Goal: Transaction & Acquisition: Obtain resource

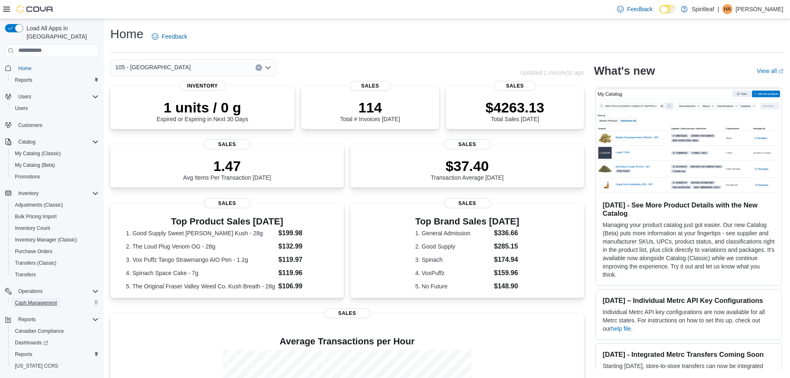
click at [39, 300] on span "Cash Management" at bounding box center [36, 303] width 42 height 7
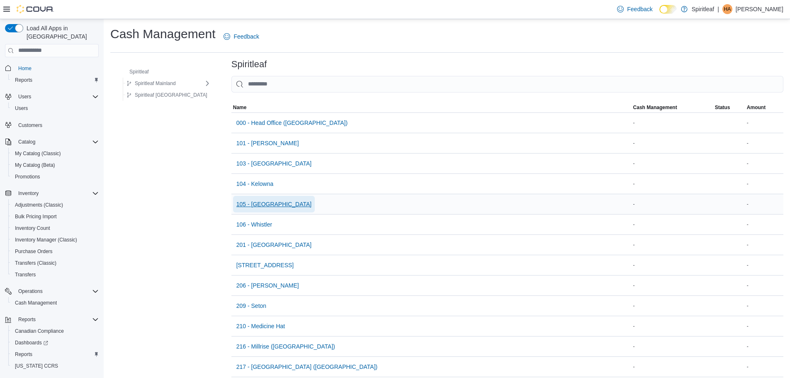
click at [255, 201] on span "105 - [GEOGRAPHIC_DATA]" at bounding box center [274, 204] width 76 height 8
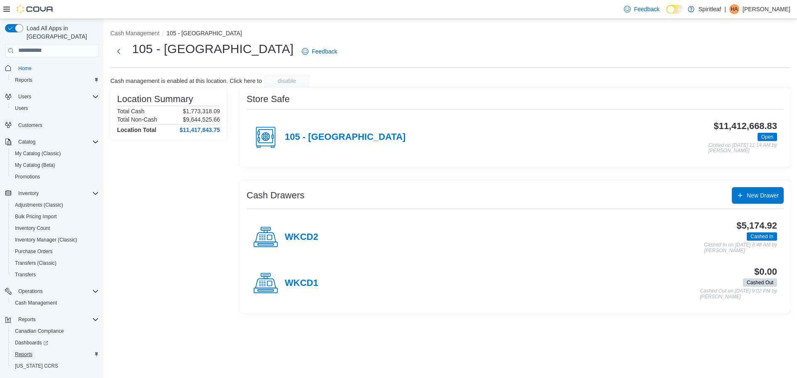
click at [33, 349] on link "Reports" at bounding box center [24, 354] width 24 height 10
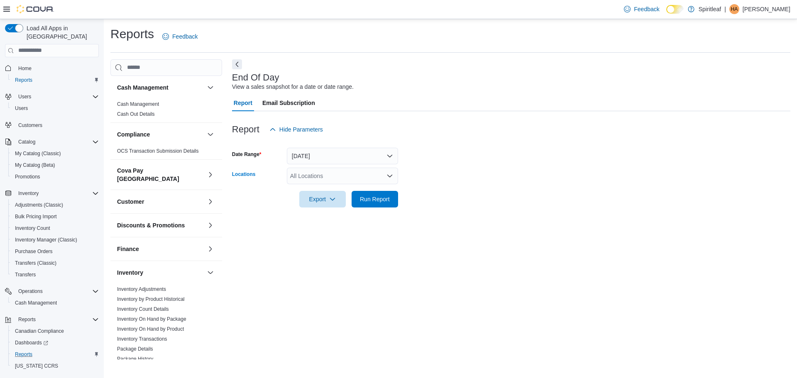
click at [335, 176] on div "All Locations" at bounding box center [342, 176] width 111 height 17
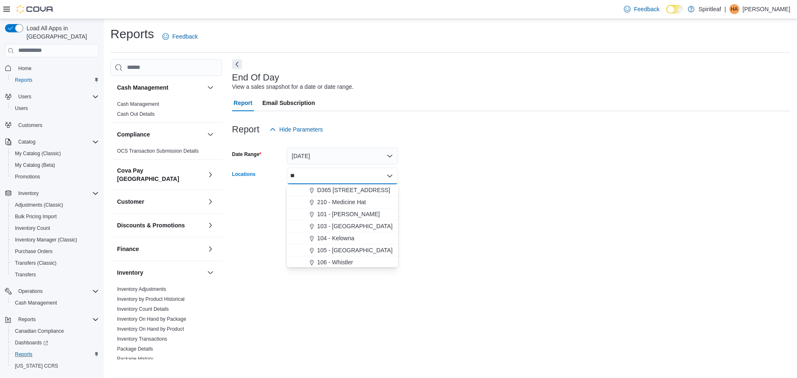
type input "***"
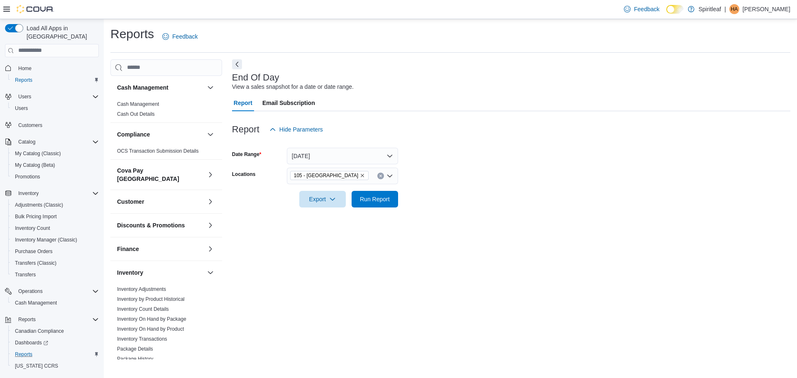
drag, startPoint x: 491, startPoint y: 154, endPoint x: 475, endPoint y: 162, distance: 18.0
click at [492, 154] on form "Date Range [DATE] Locations 105 - [GEOGRAPHIC_DATA] Export Run Report" at bounding box center [511, 173] width 558 height 70
click at [390, 200] on span "Run Report" at bounding box center [374, 198] width 37 height 17
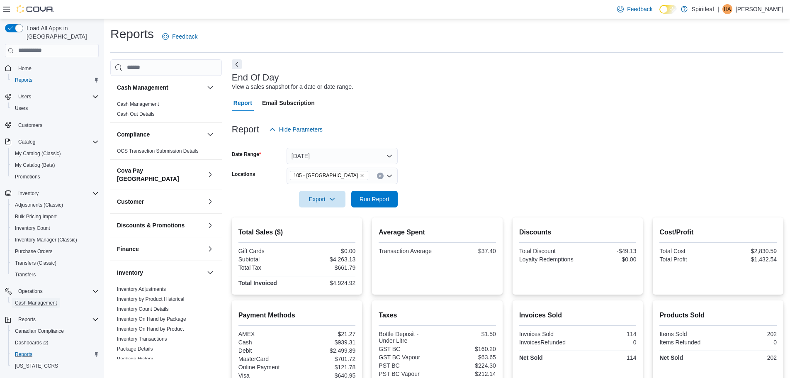
click at [39, 297] on button "Cash Management" at bounding box center [55, 303] width 94 height 12
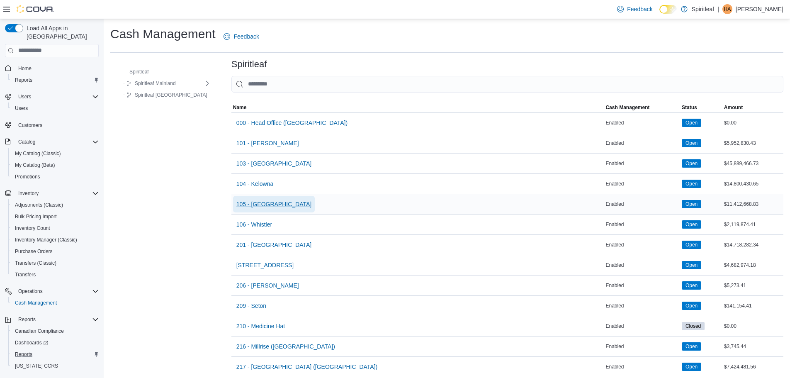
click at [249, 204] on span "105 - [GEOGRAPHIC_DATA]" at bounding box center [274, 204] width 76 height 8
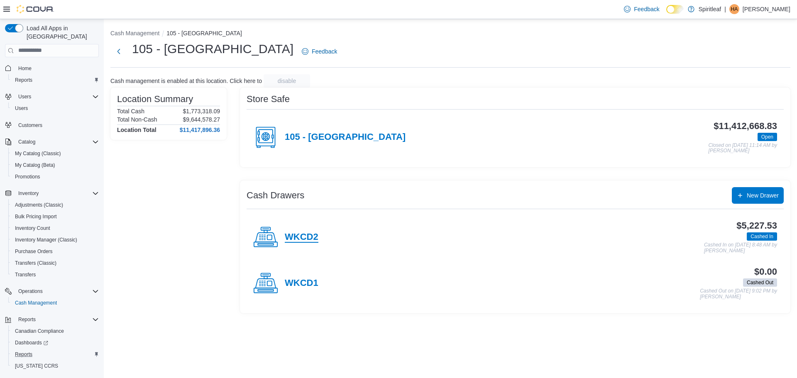
click at [310, 232] on h4 "WKCD2" at bounding box center [302, 237] width 34 height 11
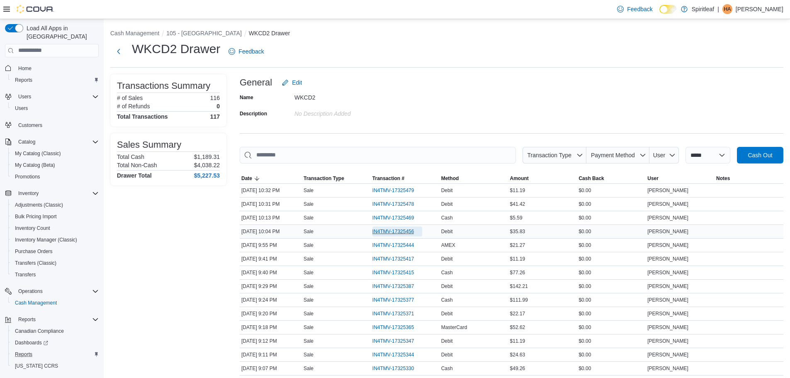
click at [385, 234] on span "IN4TMV-17325456" at bounding box center [394, 231] width 42 height 7
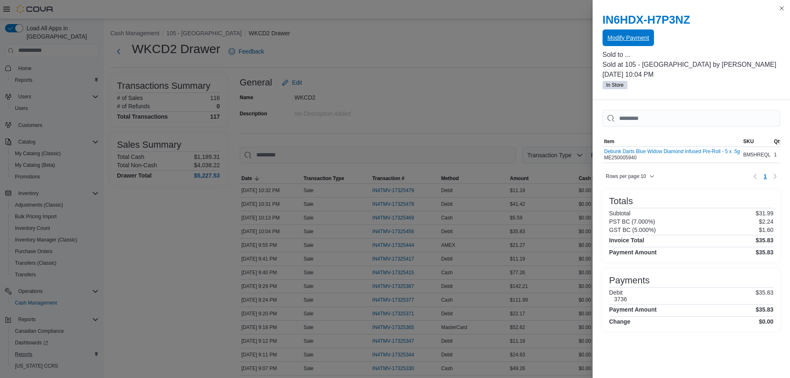
click at [621, 37] on span "Modify Payment" at bounding box center [628, 38] width 41 height 8
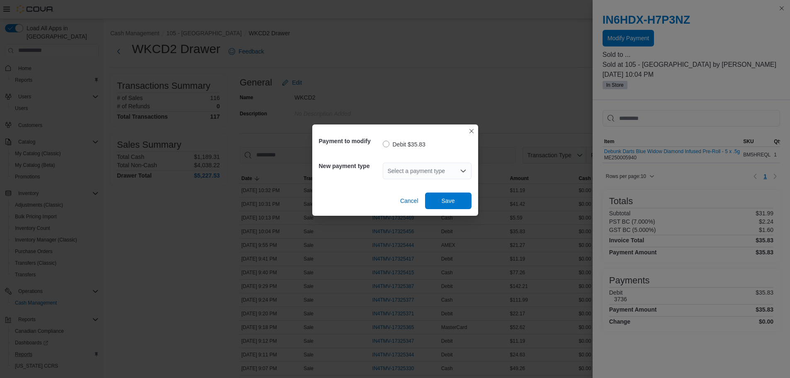
click at [437, 167] on div "Select a payment type" at bounding box center [427, 171] width 89 height 17
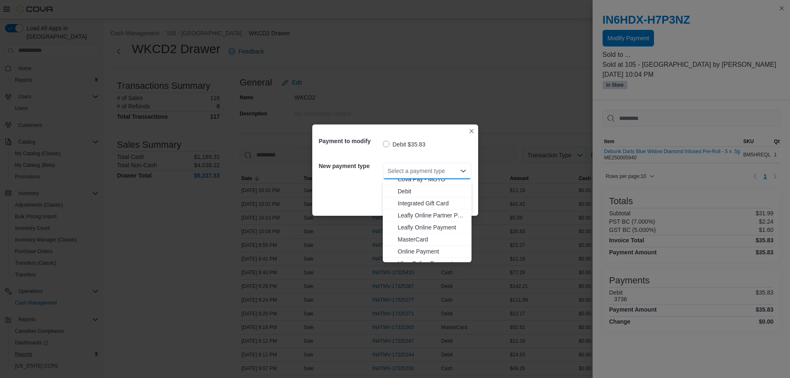
scroll to position [73, 0]
click at [393, 255] on icon "Choose from the following options" at bounding box center [391, 256] width 7 height 7
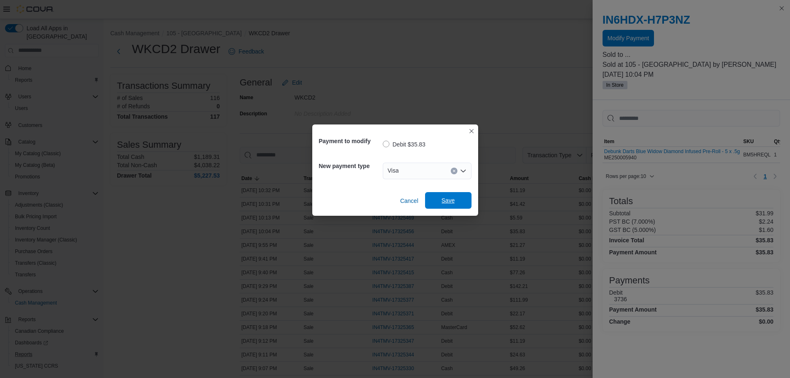
click at [449, 196] on span "Save" at bounding box center [448, 200] width 37 height 17
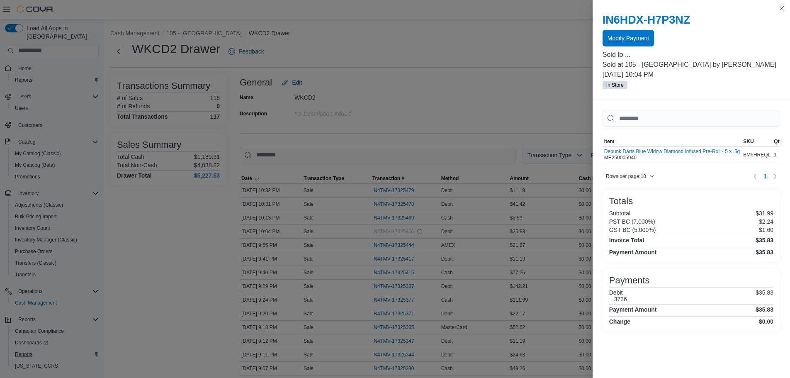
scroll to position [0, 0]
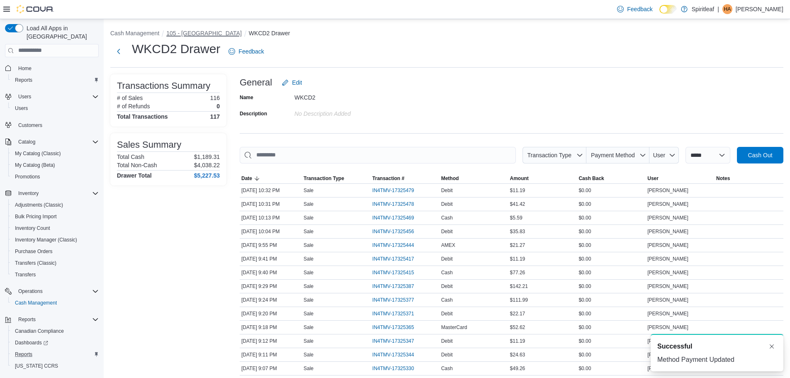
click at [195, 35] on button "105 - [GEOGRAPHIC_DATA]" at bounding box center [204, 33] width 76 height 7
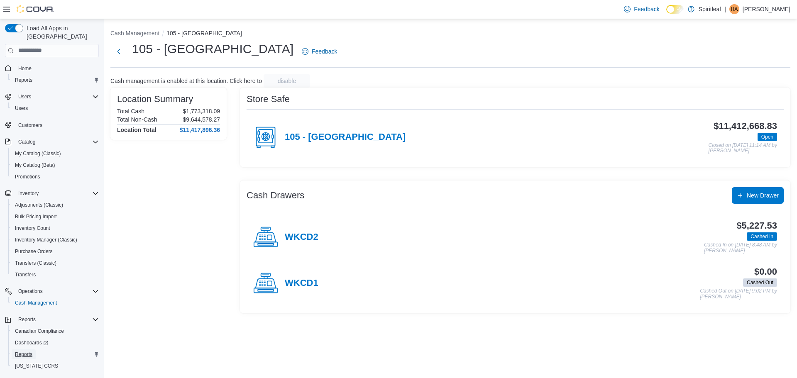
click at [21, 351] on span "Reports" at bounding box center [23, 354] width 17 height 7
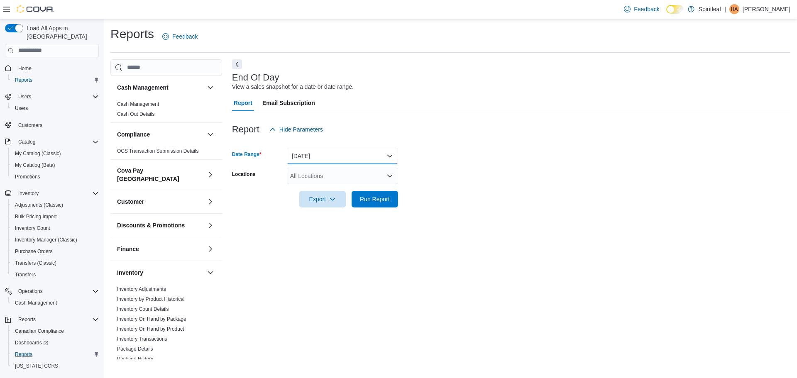
drag, startPoint x: 341, startPoint y: 163, endPoint x: 336, endPoint y: 171, distance: 9.5
click at [339, 166] on form "Date Range [DATE] Locations All Locations Export Run Report" at bounding box center [511, 173] width 558 height 70
click at [336, 171] on div "All Locations" at bounding box center [342, 176] width 111 height 17
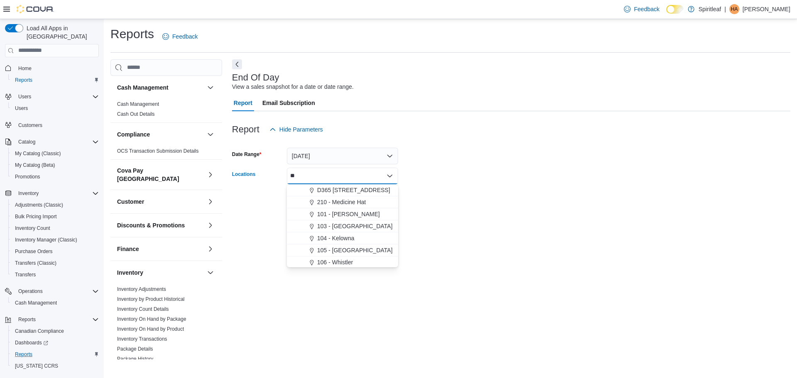
type input "***"
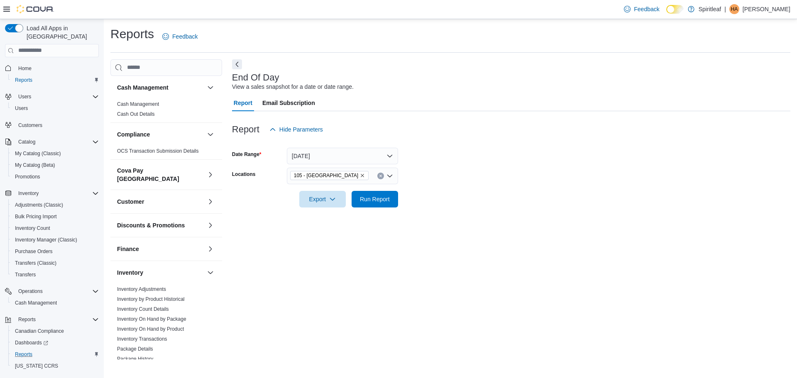
click at [490, 162] on form "Date Range [DATE] Locations 105 - [GEOGRAPHIC_DATA] Export Run Report" at bounding box center [511, 173] width 558 height 70
click at [373, 200] on span "Run Report" at bounding box center [375, 199] width 30 height 8
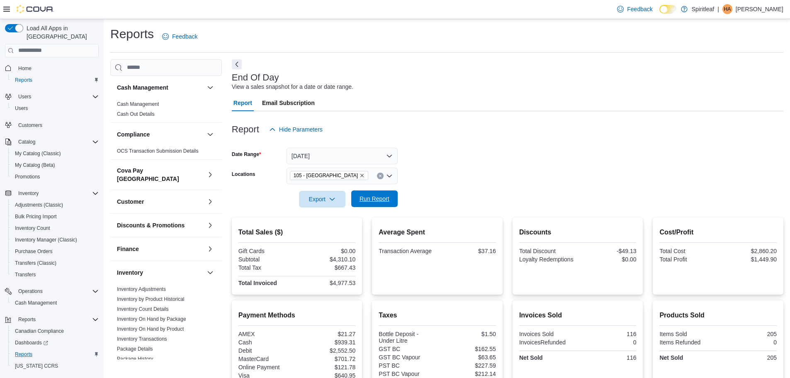
click at [386, 200] on span "Run Report" at bounding box center [375, 199] width 30 height 8
click at [317, 201] on span "Export" at bounding box center [322, 198] width 37 height 17
click at [327, 233] on span "Export to Pdf" at bounding box center [323, 232] width 37 height 7
